Goal: Task Accomplishment & Management: Complete application form

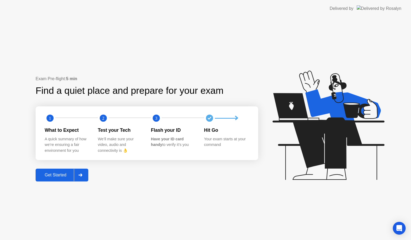
click at [58, 174] on div "Get Started" at bounding box center [55, 175] width 37 height 5
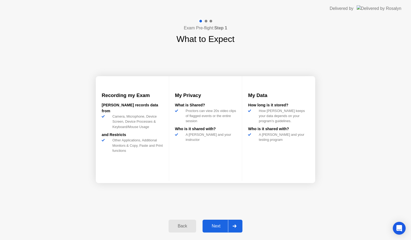
click at [215, 225] on div "Next" at bounding box center [216, 226] width 24 height 5
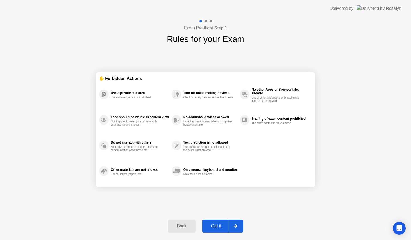
click at [215, 225] on div "Got it" at bounding box center [216, 226] width 25 height 5
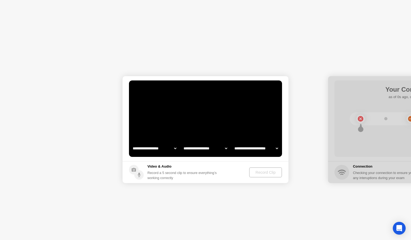
select select "**********"
select select "*******"
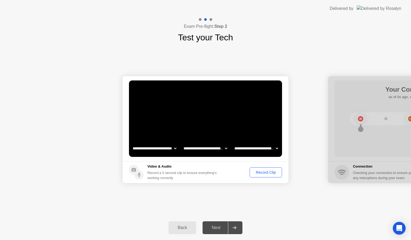
click at [269, 170] on div "Record Clip" at bounding box center [266, 172] width 29 height 4
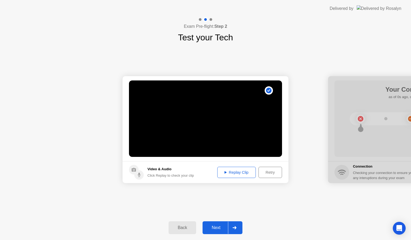
click at [270, 172] on div "Retry" at bounding box center [270, 172] width 20 height 4
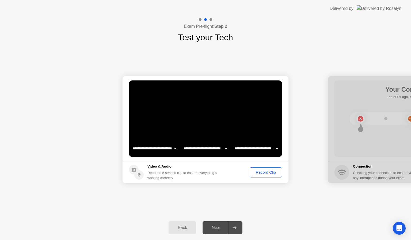
click at [264, 173] on div "Record Clip" at bounding box center [266, 172] width 29 height 4
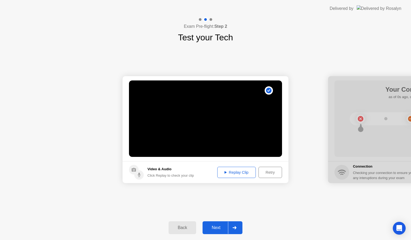
click at [244, 176] on button "Replay Clip" at bounding box center [236, 172] width 39 height 11
click at [220, 228] on div "Next" at bounding box center [216, 228] width 24 height 5
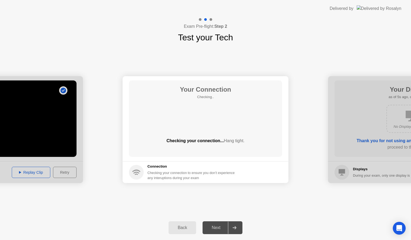
click at [220, 228] on div "Next" at bounding box center [216, 228] width 24 height 5
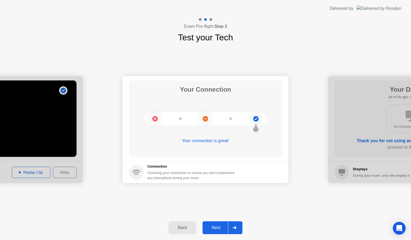
click at [214, 227] on div "Next" at bounding box center [216, 228] width 24 height 5
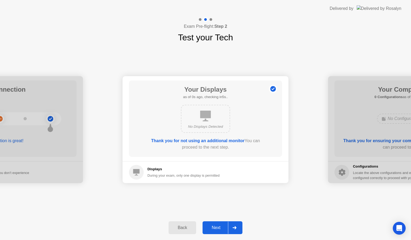
click at [214, 227] on div "Next" at bounding box center [216, 228] width 24 height 5
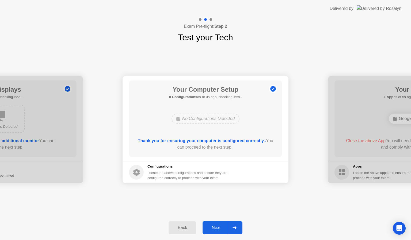
click at [214, 227] on div "Next" at bounding box center [216, 228] width 24 height 5
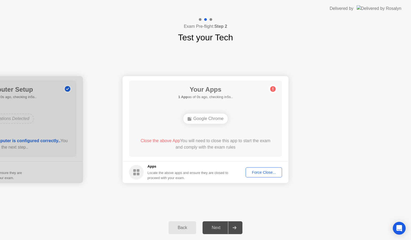
click at [214, 227] on div "Next" at bounding box center [216, 228] width 24 height 5
click at [259, 171] on div "Force Close..." at bounding box center [264, 172] width 33 height 4
click at [260, 173] on div "Force Close..." at bounding box center [264, 172] width 33 height 4
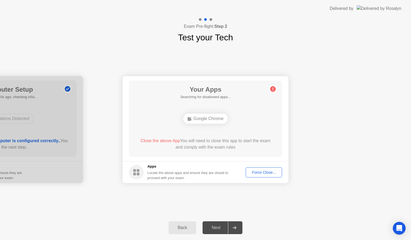
click at [260, 173] on div "Force Close..." at bounding box center [264, 172] width 33 height 4
click at [262, 173] on div "Force Close..." at bounding box center [264, 172] width 33 height 4
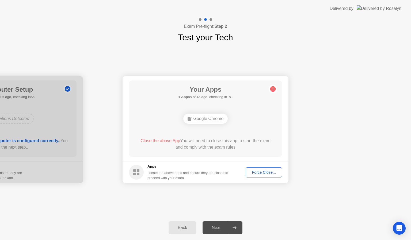
click at [263, 170] on div "Force Close..." at bounding box center [264, 172] width 33 height 4
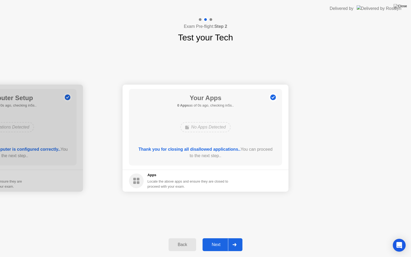
click at [268, 178] on footer "Apps Locate the above apps and ensure they are closed to proceed with your exam." at bounding box center [206, 181] width 166 height 22
click at [217, 240] on div "Next" at bounding box center [216, 244] width 24 height 5
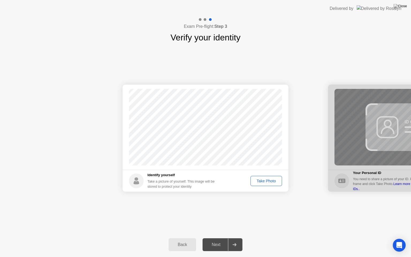
click at [267, 179] on div "Take Photo" at bounding box center [266, 181] width 28 height 4
click at [223, 238] on button "Next" at bounding box center [223, 244] width 40 height 13
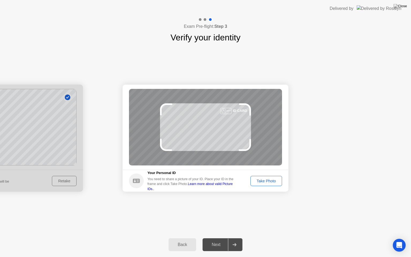
click at [267, 182] on div "Take Photo" at bounding box center [266, 181] width 28 height 4
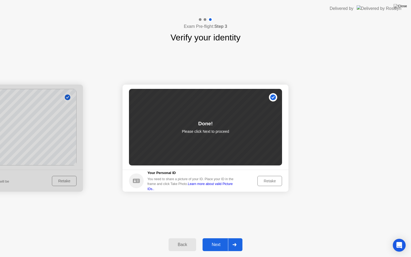
click at [222, 240] on div "Next" at bounding box center [216, 244] width 24 height 5
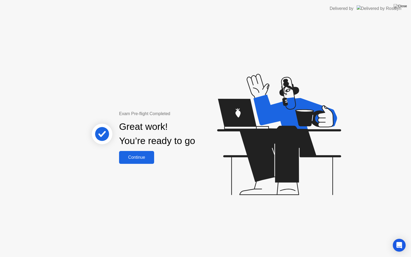
click at [140, 155] on div "Continue" at bounding box center [137, 157] width 32 height 5
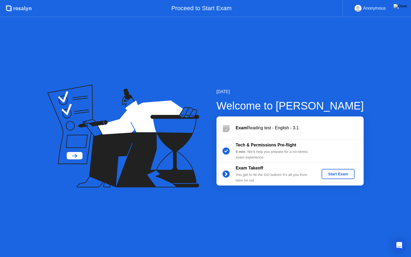
click at [337, 173] on div "Start Exam" at bounding box center [338, 174] width 29 height 4
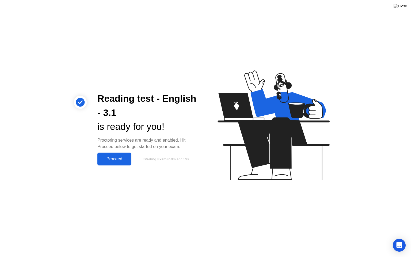
click at [116, 162] on button "Proceed" at bounding box center [114, 159] width 34 height 13
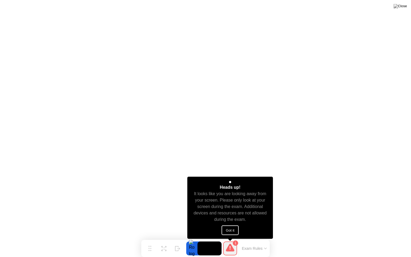
click at [237, 231] on button "Got it" at bounding box center [230, 230] width 17 height 10
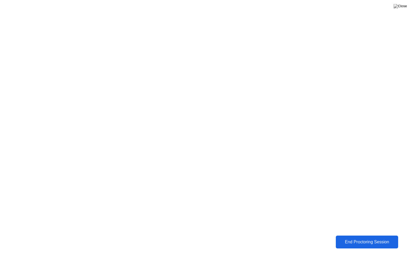
click at [342, 240] on div "End Proctoring Session" at bounding box center [366, 241] width 59 height 5
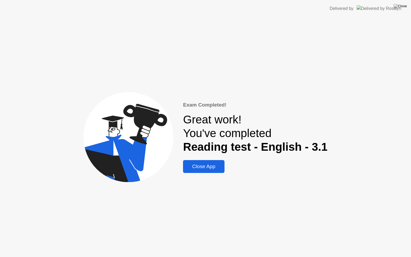
click at [211, 171] on button "Close App" at bounding box center [203, 166] width 41 height 13
